Goal: Task Accomplishment & Management: Use online tool/utility

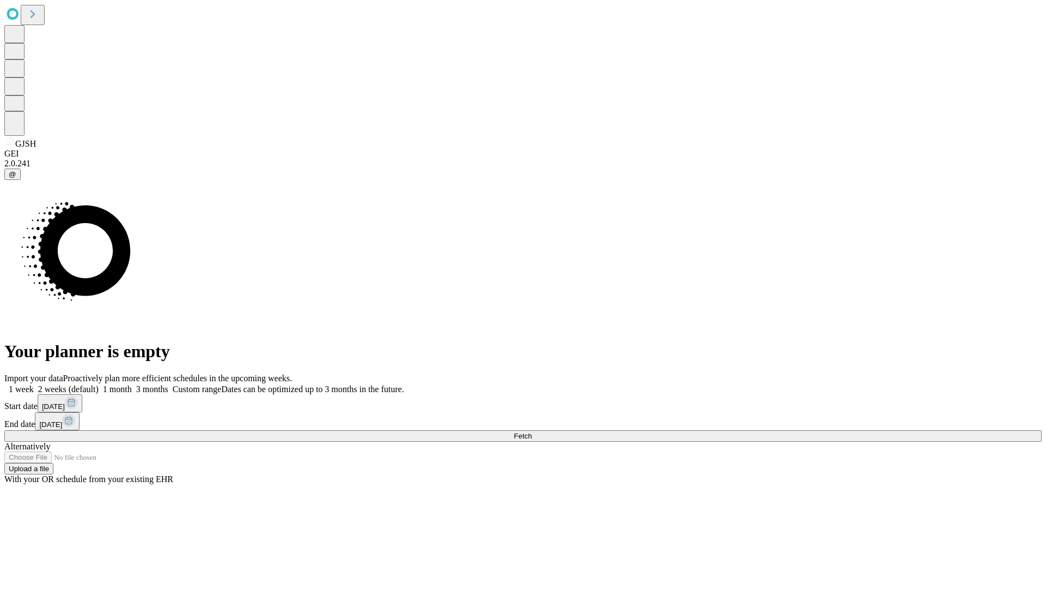
click at [34, 384] on label "1 week" at bounding box center [18, 388] width 29 height 9
click at [532, 432] on span "Fetch" at bounding box center [523, 436] width 18 height 8
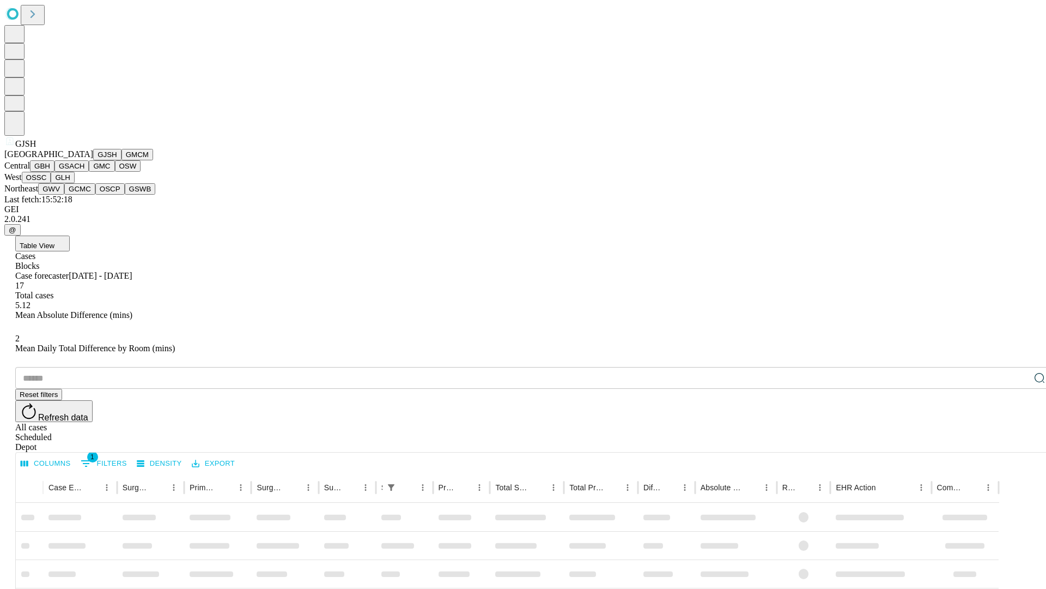
click at [122, 160] on button "GMCM" at bounding box center [138, 154] width 32 height 11
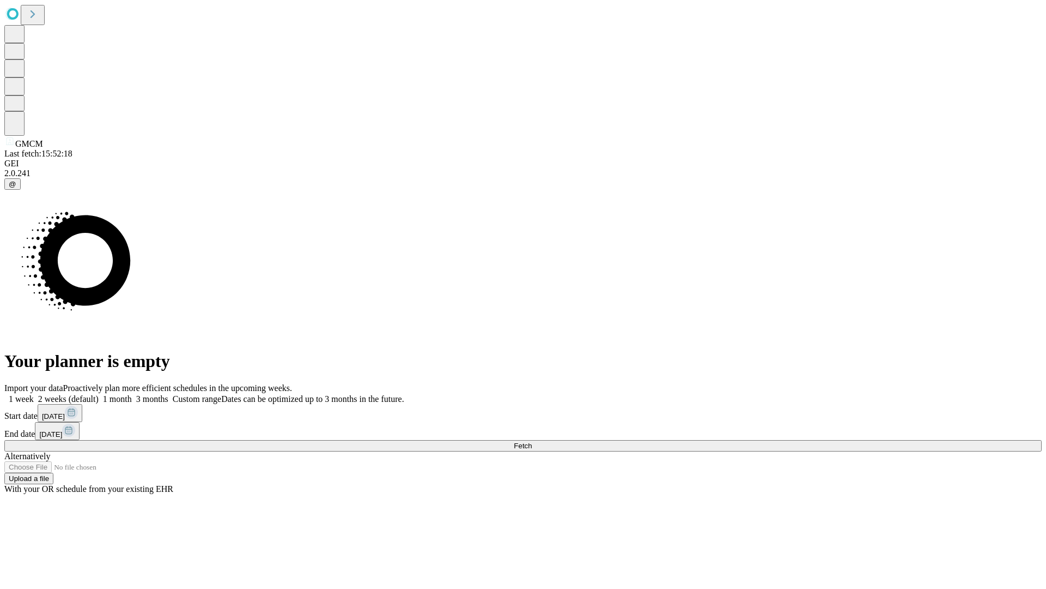
click at [34, 394] on label "1 week" at bounding box center [18, 398] width 29 height 9
click at [532, 441] on span "Fetch" at bounding box center [523, 445] width 18 height 8
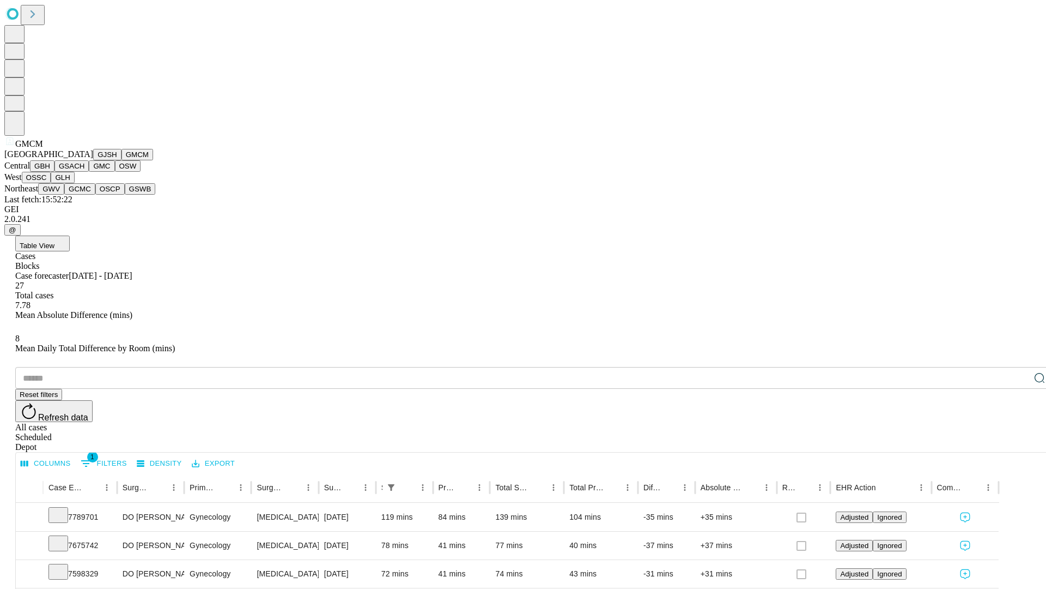
click at [54, 172] on button "GBH" at bounding box center [42, 165] width 25 height 11
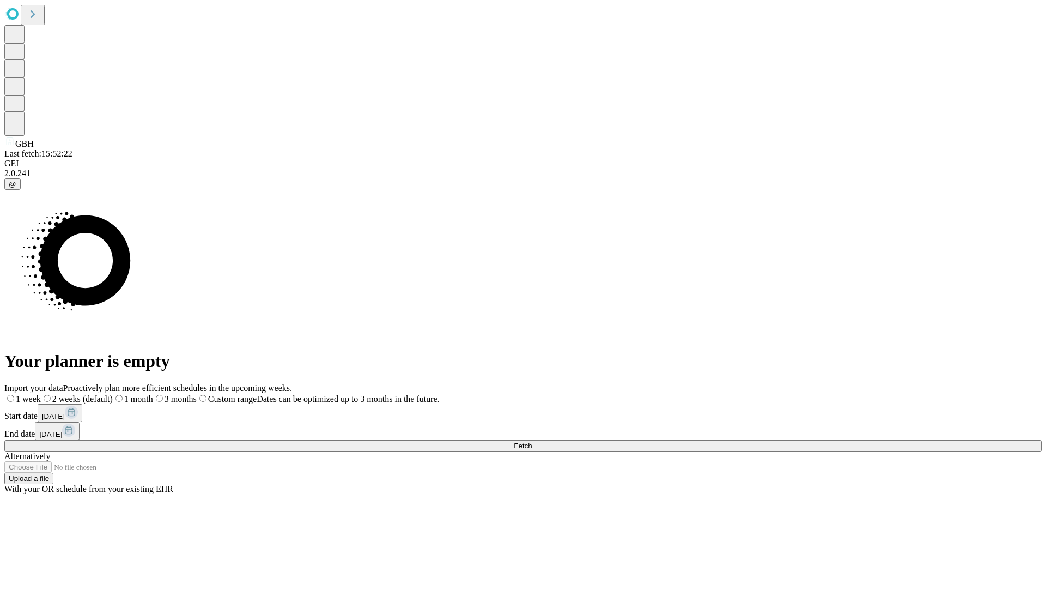
click at [41, 394] on label "1 week" at bounding box center [22, 398] width 37 height 9
click at [532, 441] on span "Fetch" at bounding box center [523, 445] width 18 height 8
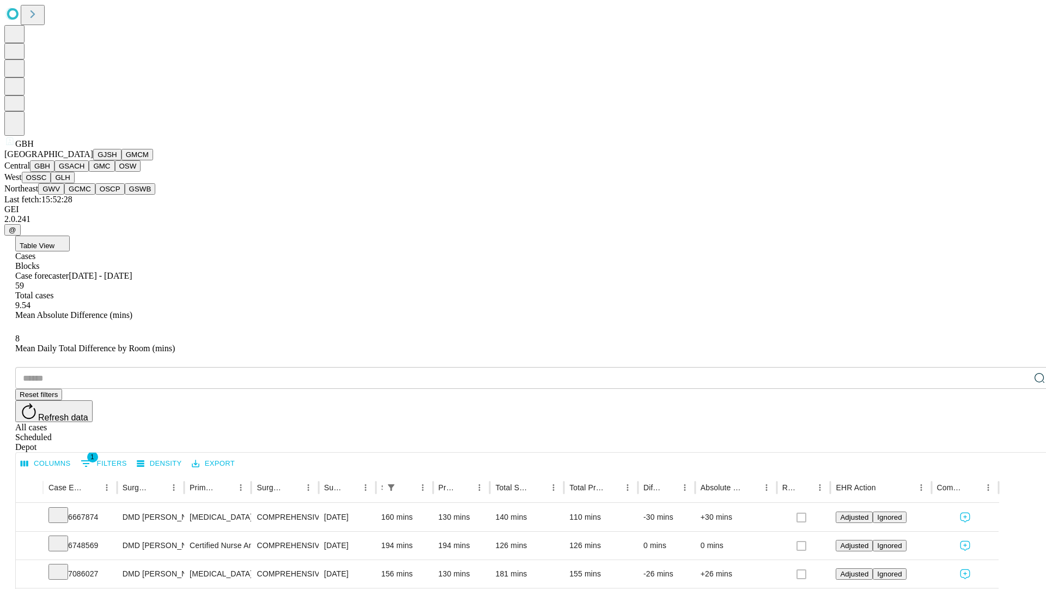
click at [84, 172] on button "GSACH" at bounding box center [71, 165] width 34 height 11
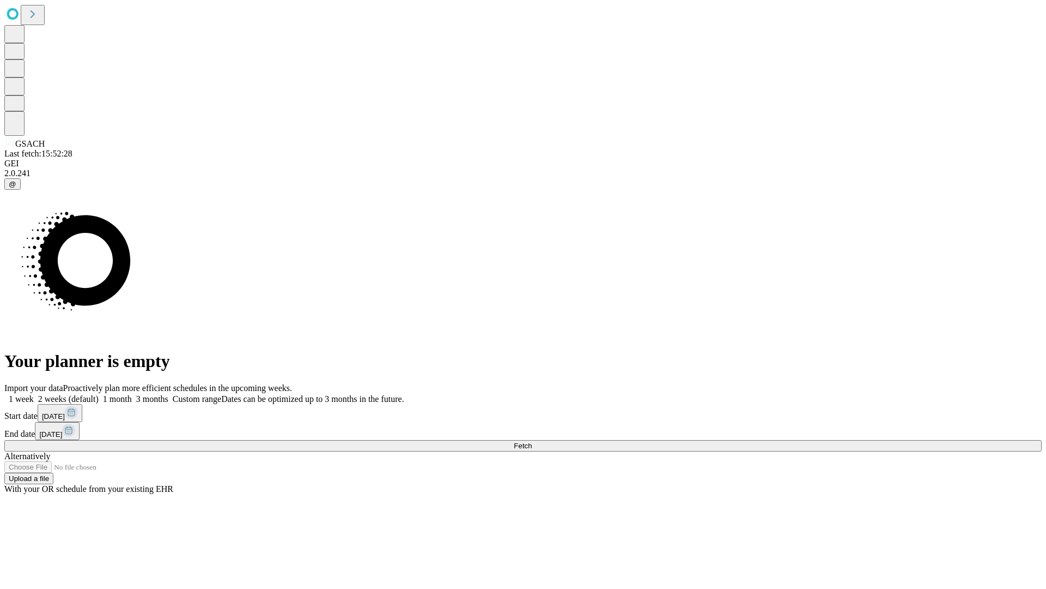
click at [34, 394] on label "1 week" at bounding box center [18, 398] width 29 height 9
click at [532, 441] on span "Fetch" at bounding box center [523, 445] width 18 height 8
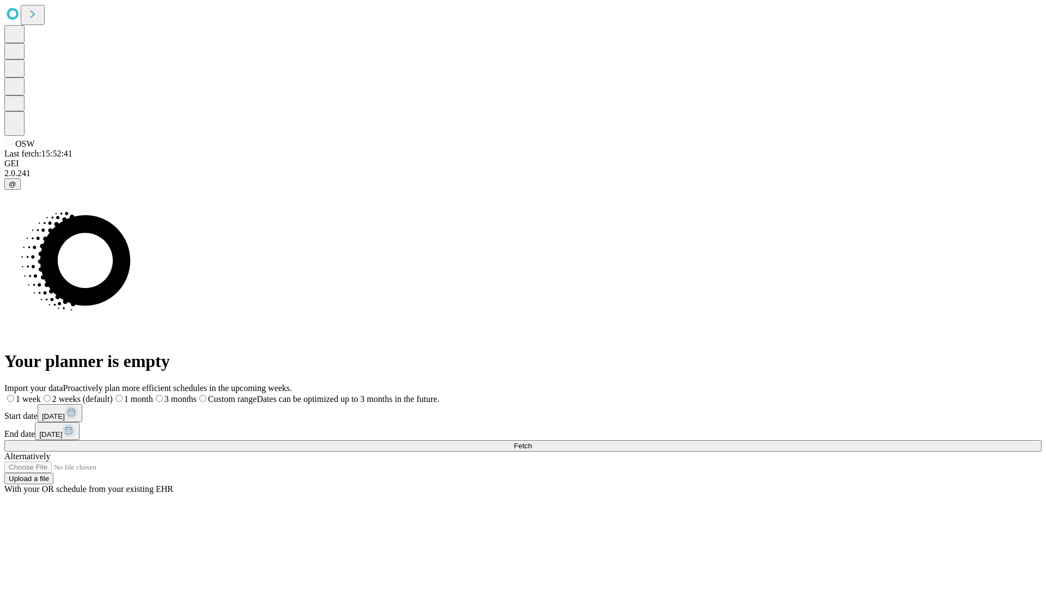
click at [41, 394] on label "1 week" at bounding box center [22, 398] width 37 height 9
click at [532, 441] on span "Fetch" at bounding box center [523, 445] width 18 height 8
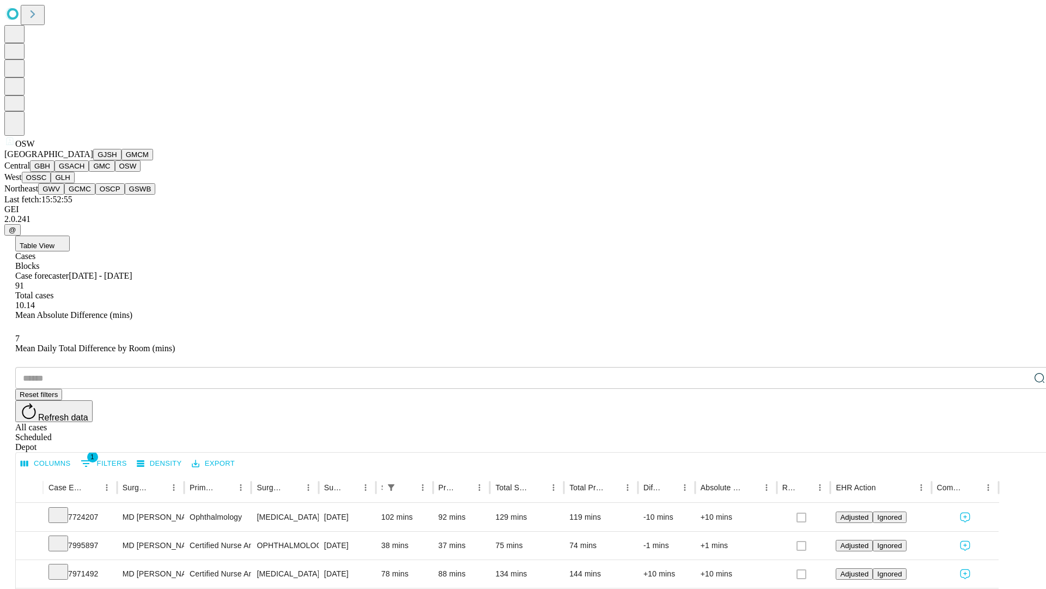
click at [51, 183] on button "OSSC" at bounding box center [36, 177] width 29 height 11
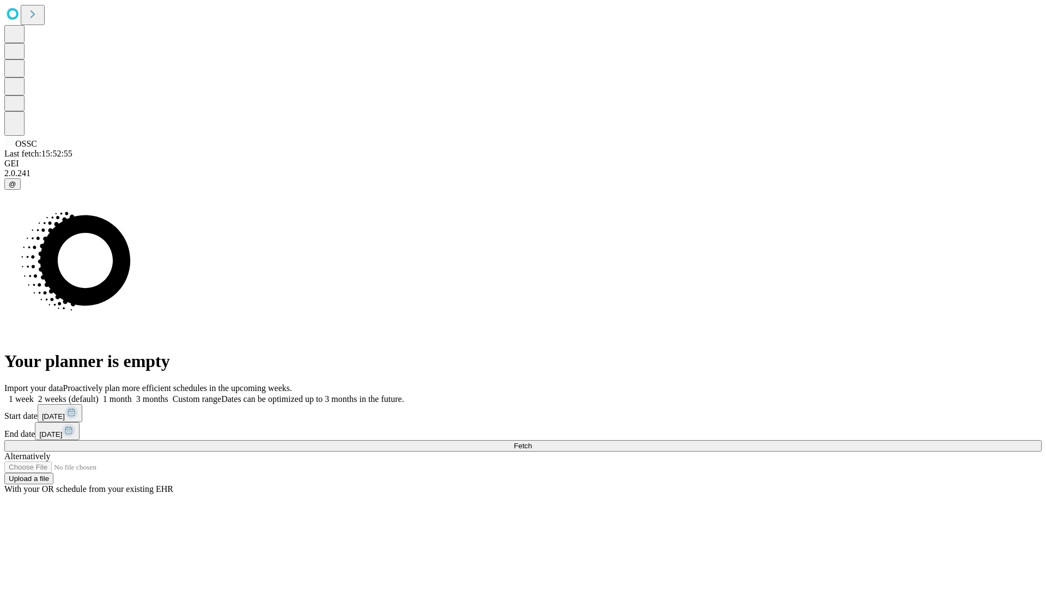
click at [532, 441] on span "Fetch" at bounding box center [523, 445] width 18 height 8
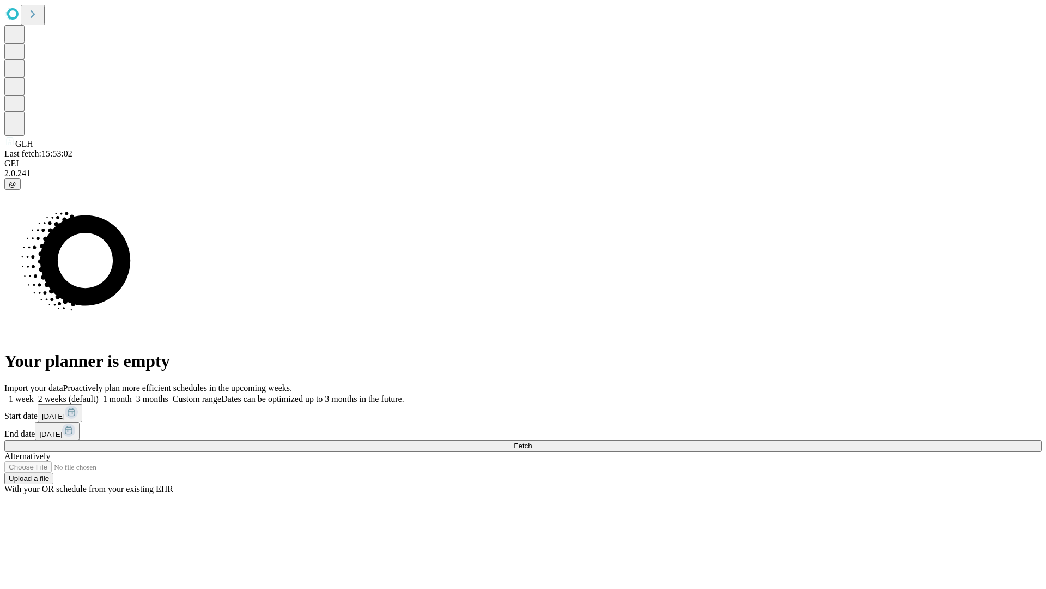
click at [34, 394] on label "1 week" at bounding box center [18, 398] width 29 height 9
click at [532, 441] on span "Fetch" at bounding box center [523, 445] width 18 height 8
click at [34, 394] on label "1 week" at bounding box center [18, 398] width 29 height 9
click at [532, 441] on span "Fetch" at bounding box center [523, 445] width 18 height 8
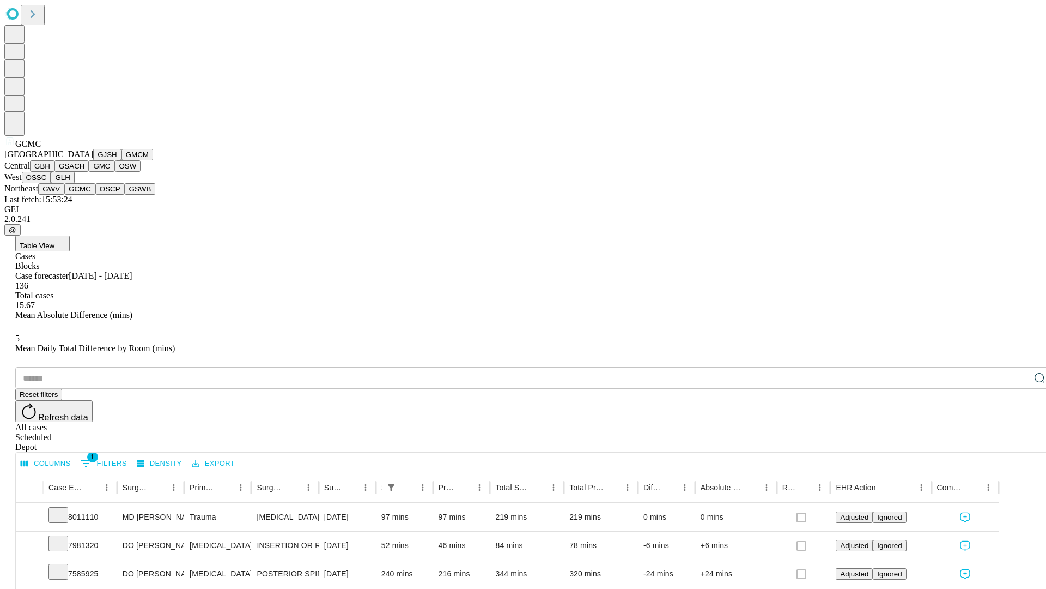
click at [95, 195] on button "OSCP" at bounding box center [109, 188] width 29 height 11
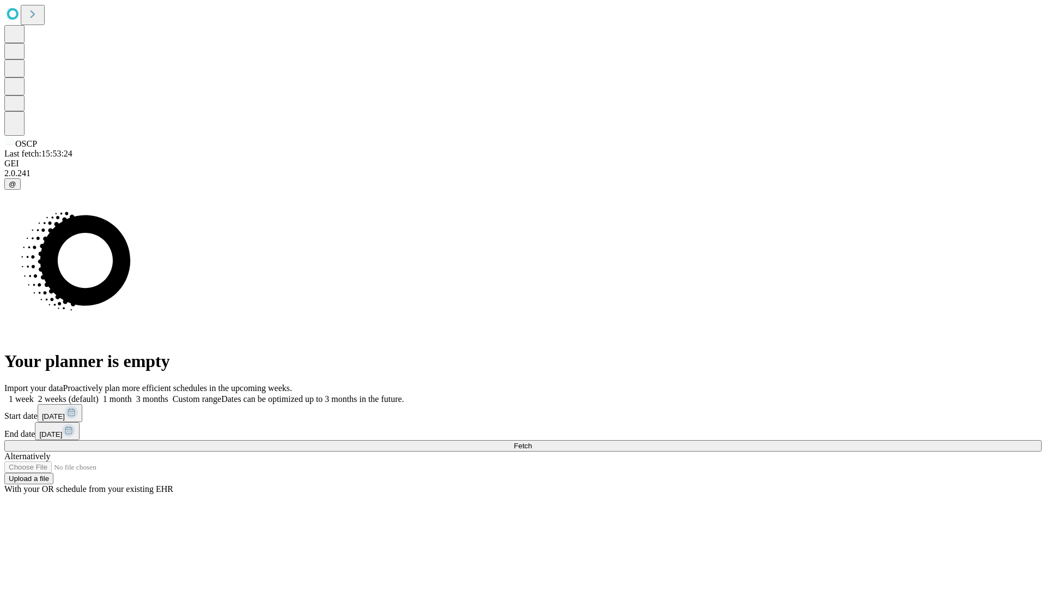
click at [532, 441] on span "Fetch" at bounding box center [523, 445] width 18 height 8
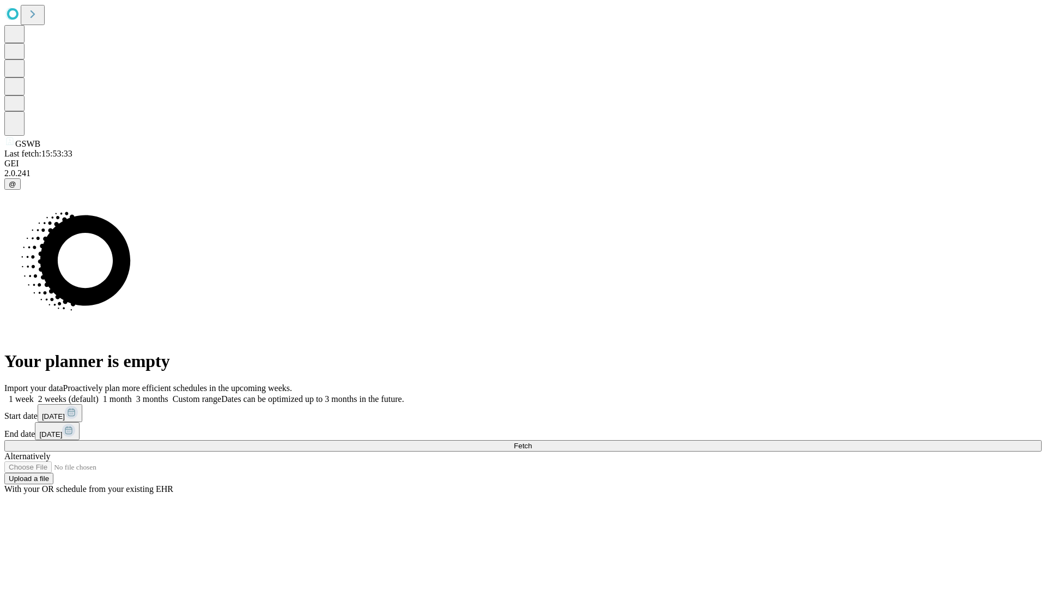
click at [34, 394] on label "1 week" at bounding box center [18, 398] width 29 height 9
click at [532, 441] on span "Fetch" at bounding box center [523, 445] width 18 height 8
